Goal: Check status

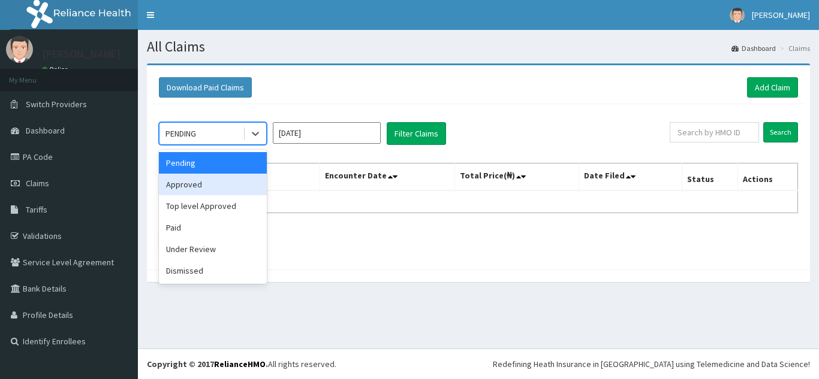
click at [189, 180] on div "Approved" at bounding box center [213, 185] width 108 height 22
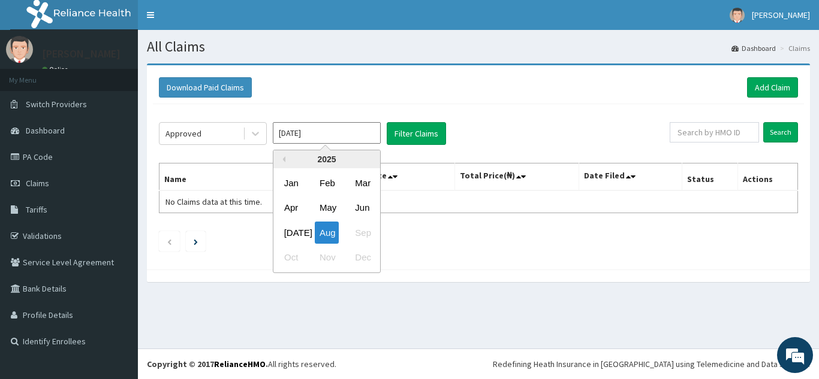
click at [345, 132] on input "[DATE]" at bounding box center [327, 133] width 108 height 22
click at [285, 234] on div "[DATE]" at bounding box center [291, 233] width 24 height 22
type input "[DATE]"
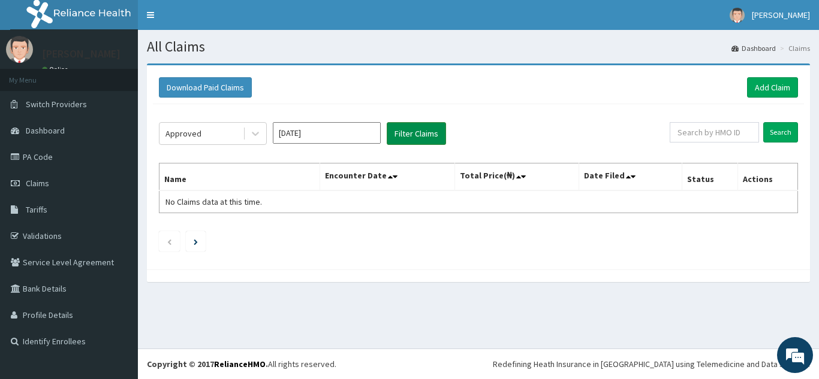
click at [417, 134] on button "Filter Claims" at bounding box center [416, 133] width 59 height 23
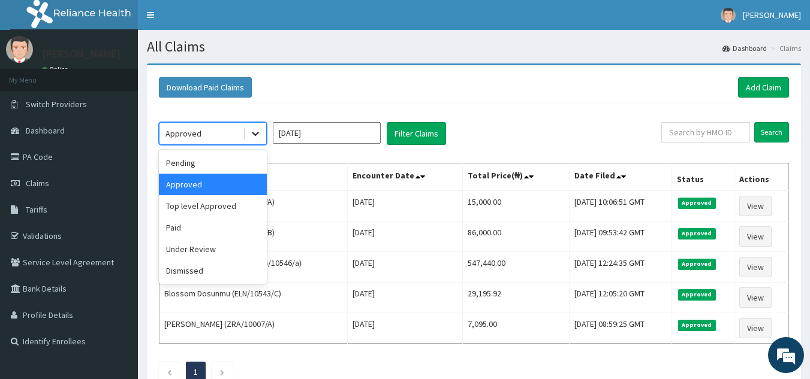
click at [252, 135] on icon at bounding box center [255, 134] width 12 height 12
click at [205, 206] on div "Top level Approved" at bounding box center [213, 206] width 108 height 22
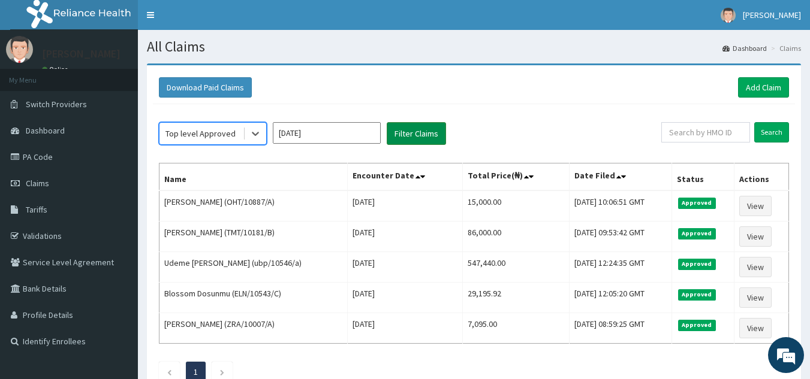
click at [406, 134] on button "Filter Claims" at bounding box center [416, 133] width 59 height 23
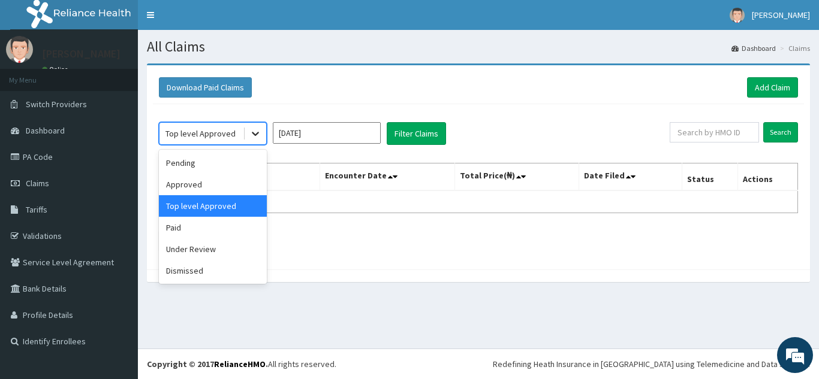
click at [259, 135] on icon at bounding box center [255, 134] width 12 height 12
click at [212, 192] on div "Approved" at bounding box center [213, 185] width 108 height 22
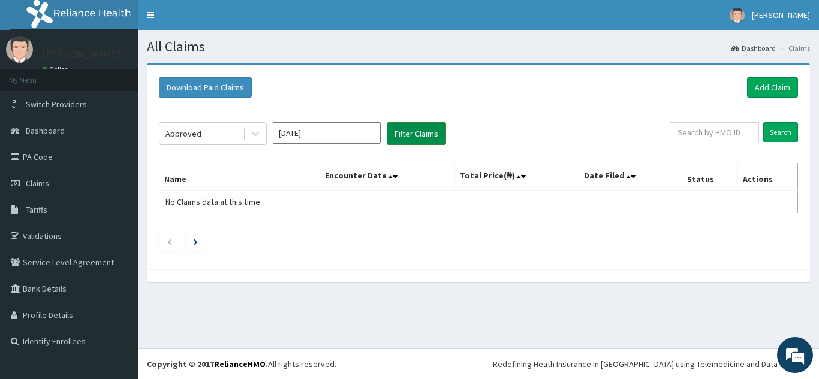
click at [415, 135] on button "Filter Claims" at bounding box center [416, 133] width 59 height 23
